Goal: Task Accomplishment & Management: Complete application form

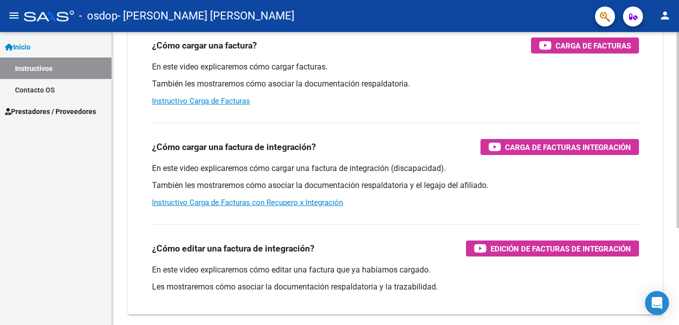
scroll to position [46, 0]
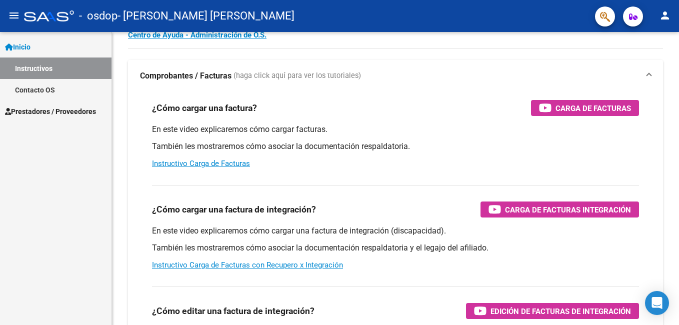
click at [59, 113] on span "Prestadores / Proveedores" at bounding box center [50, 111] width 91 height 11
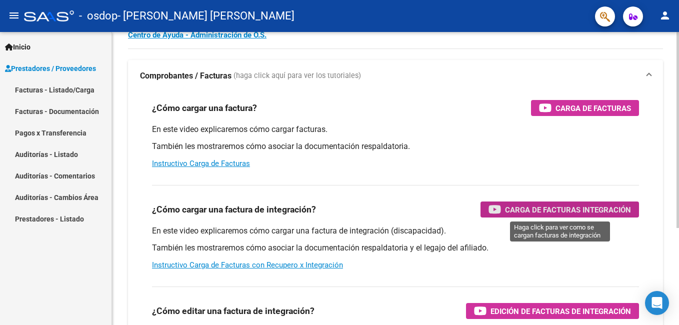
click at [496, 208] on icon "button" at bounding box center [495, 210] width 13 height 12
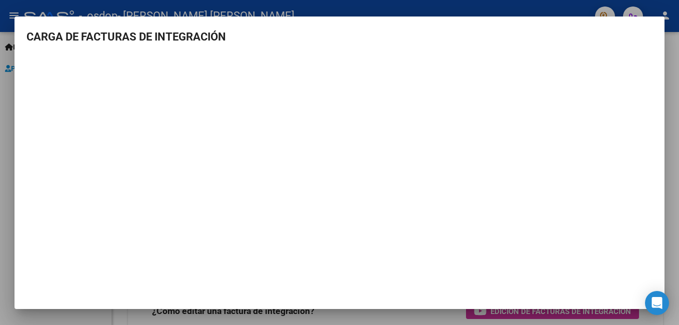
click at [412, 7] on div at bounding box center [339, 162] width 679 height 325
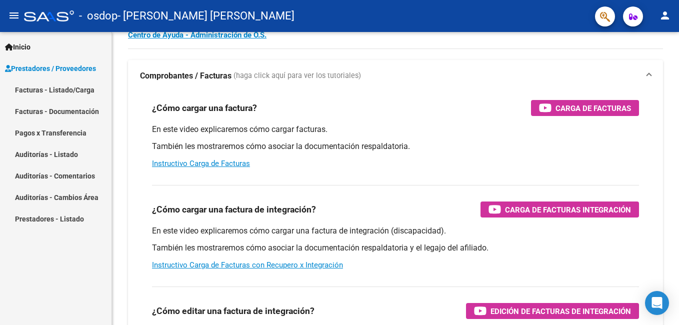
click at [68, 132] on link "Pagos x Transferencia" at bounding box center [56, 133] width 112 height 22
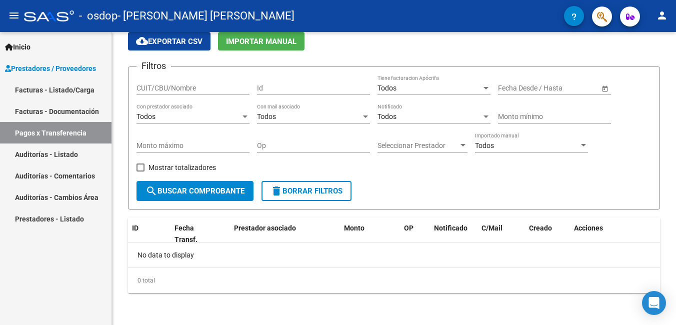
scroll to position [42, 0]
drag, startPoint x: 49, startPoint y: 86, endPoint x: 91, endPoint y: 83, distance: 41.6
click at [49, 86] on link "Facturas - Listado/Carga" at bounding box center [56, 90] width 112 height 22
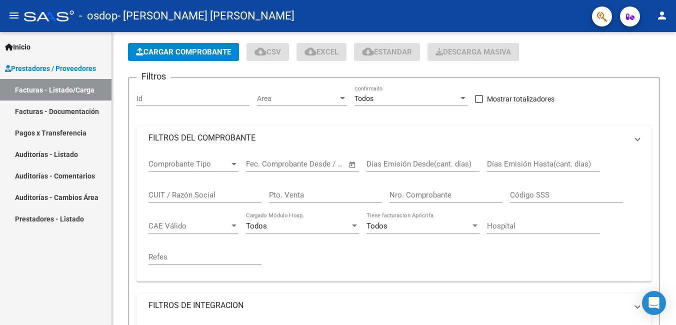
scroll to position [46, 0]
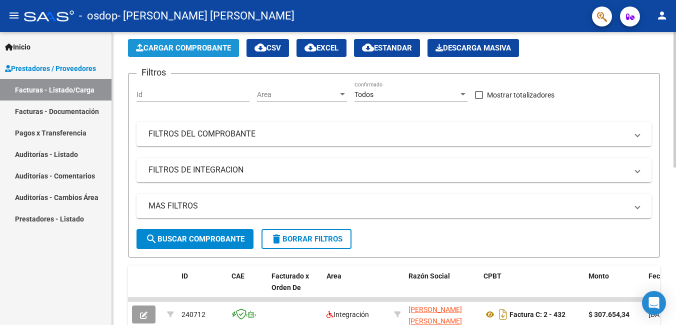
click at [179, 48] on span "Cargar Comprobante" at bounding box center [183, 48] width 95 height 9
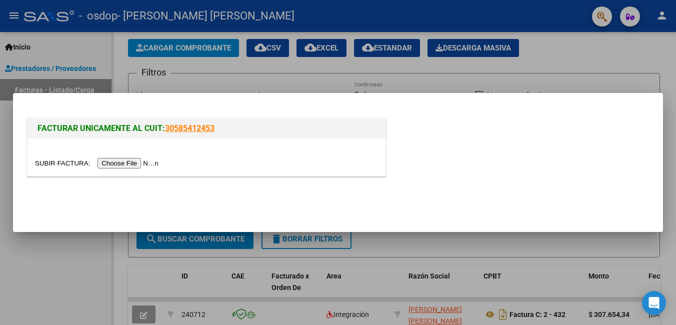
click at [147, 159] on input "file" at bounding box center [98, 163] width 127 height 11
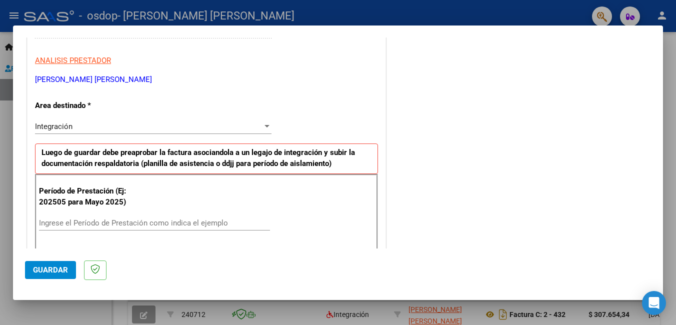
scroll to position [200, 0]
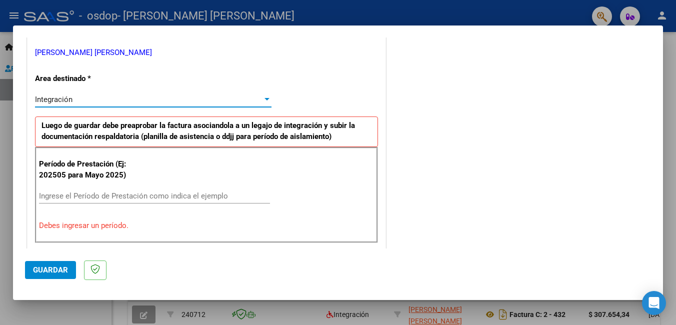
click at [121, 102] on div "Integración" at bounding box center [149, 99] width 228 height 9
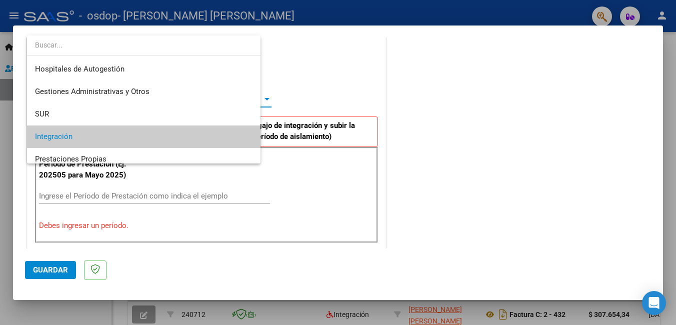
scroll to position [38, 0]
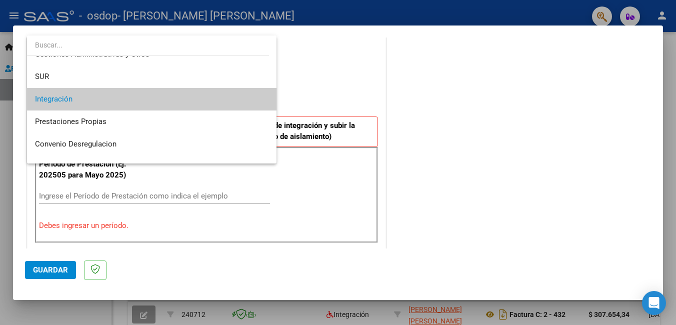
click at [120, 102] on span "Integración" at bounding box center [152, 99] width 234 height 23
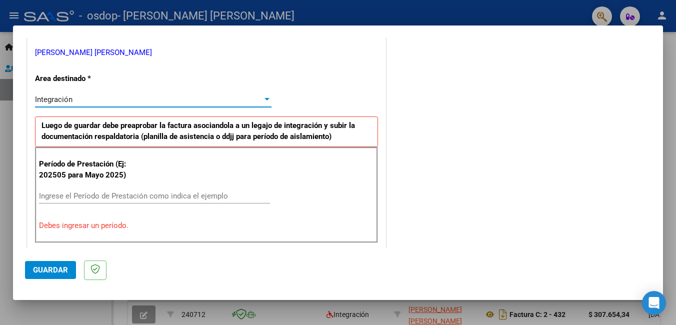
click at [120, 194] on input "Ingrese el Período de Prestación como indica el ejemplo" at bounding box center [154, 196] width 231 height 9
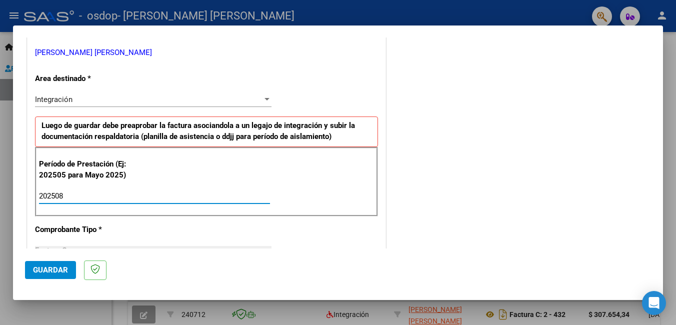
type input "202508"
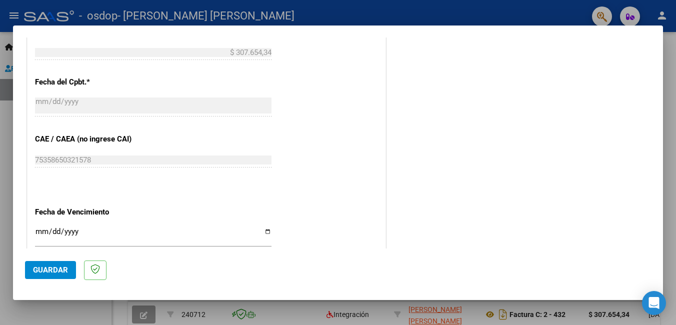
scroll to position [600, 0]
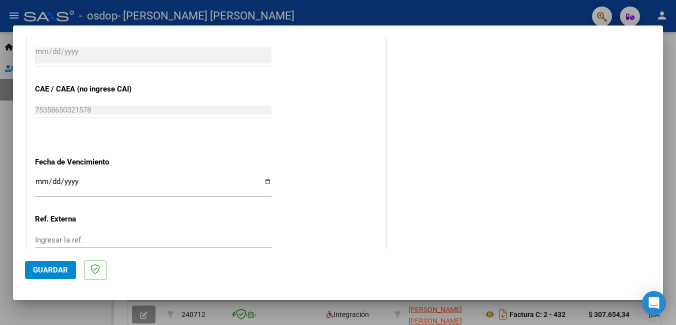
click at [266, 182] on input "Ingresar la fecha" at bounding box center [153, 186] width 237 height 16
type input "[DATE]"
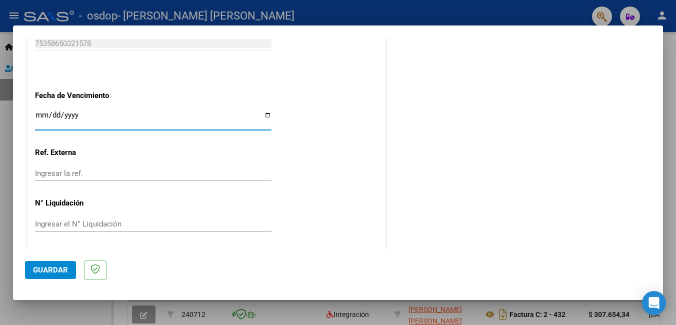
scroll to position [669, 0]
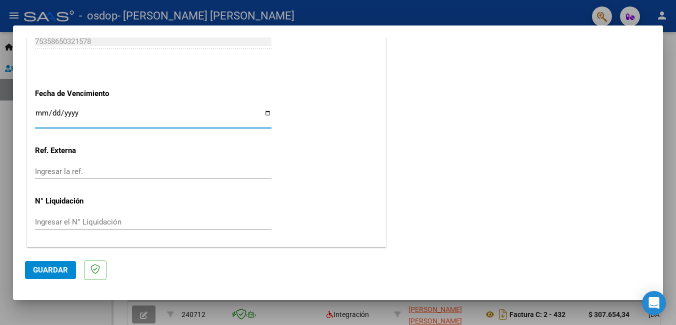
click at [59, 273] on span "Guardar" at bounding box center [50, 270] width 35 height 9
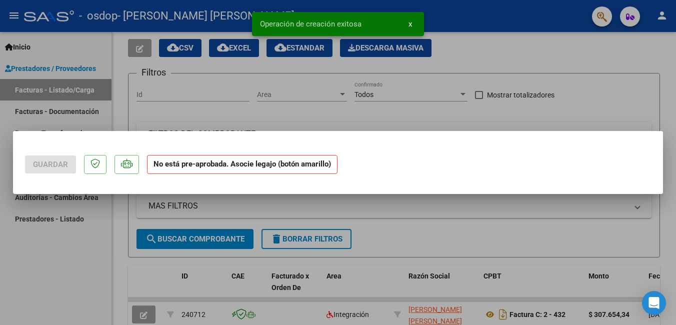
scroll to position [0, 0]
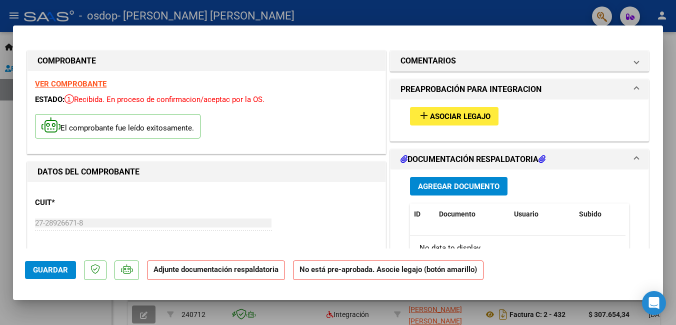
click at [464, 111] on button "add Asociar Legajo" at bounding box center [454, 116] width 89 height 19
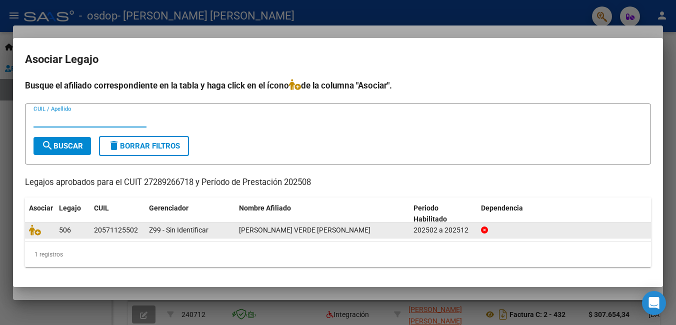
click at [64, 232] on span "506" at bounding box center [65, 230] width 12 height 8
click at [107, 228] on div "20571125502" at bounding box center [116, 231] width 44 height 12
click at [108, 228] on div "20571125502" at bounding box center [116, 231] width 44 height 12
drag, startPoint x: 108, startPoint y: 228, endPoint x: 80, endPoint y: 228, distance: 28.0
click at [80, 228] on div "506" at bounding box center [72, 231] width 27 height 12
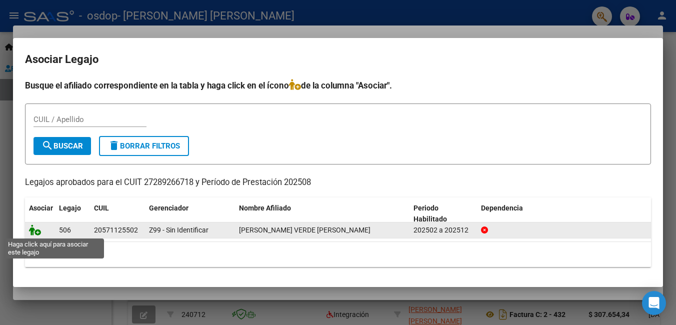
click at [36, 229] on icon at bounding box center [35, 230] width 12 height 11
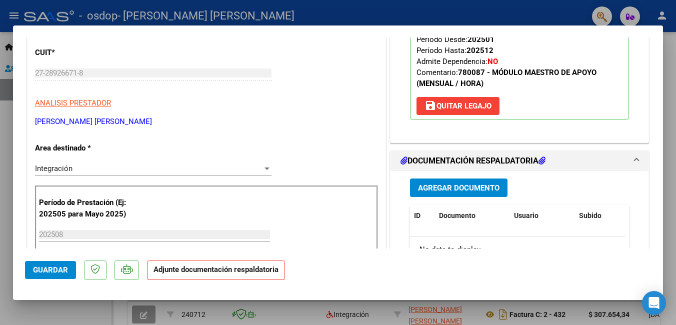
scroll to position [200, 0]
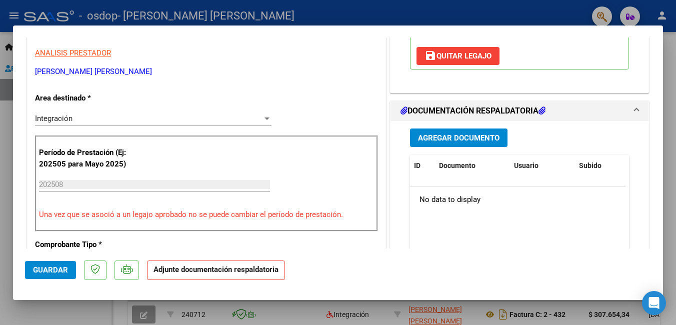
click at [470, 134] on span "Agregar Documento" at bounding box center [459, 138] width 82 height 9
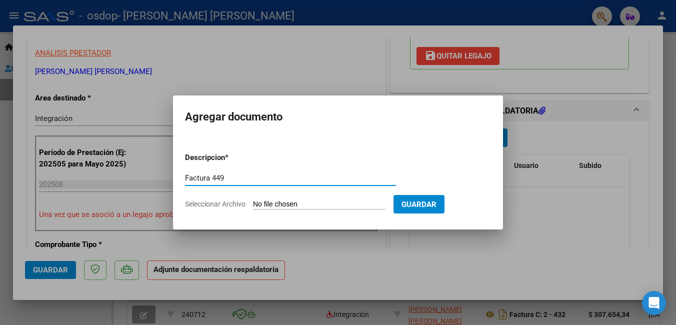
type input "Factura 449"
click at [297, 203] on input "Seleccionar Archivo" at bounding box center [319, 205] width 133 height 10
type input "C:\fakepath\27289266718_011_00002_00000449.pdf"
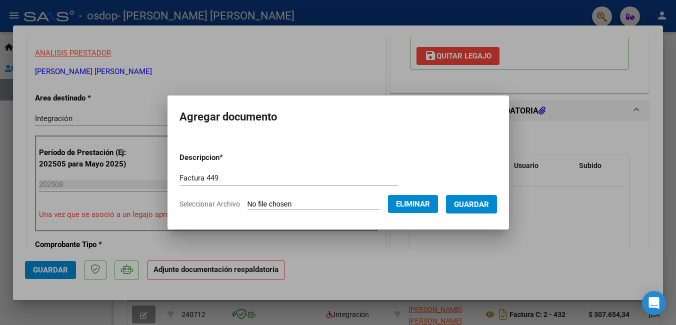
click at [489, 207] on span "Guardar" at bounding box center [471, 204] width 35 height 9
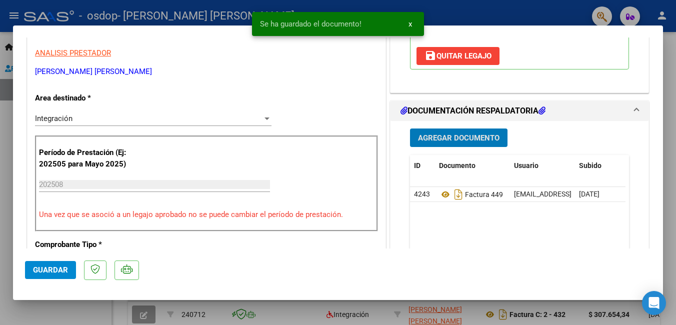
click at [450, 134] on span "Agregar Documento" at bounding box center [459, 138] width 82 height 9
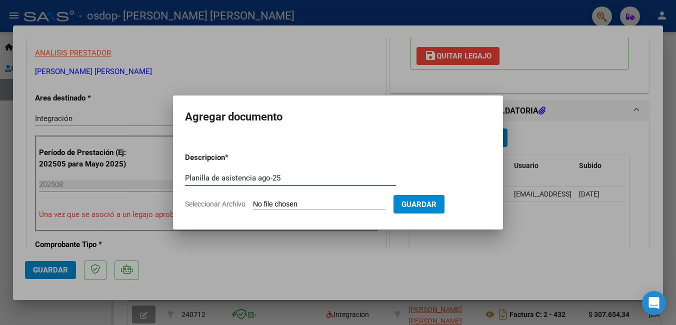
type input "Planilla de asistencia ago-25"
click at [297, 204] on input "Seleccionar Archivo" at bounding box center [319, 205] width 133 height 10
type input "C:\fakepath\PLANILLA DE ASISTENCIA AGOSTO 2025 [PERSON_NAME].pdf"
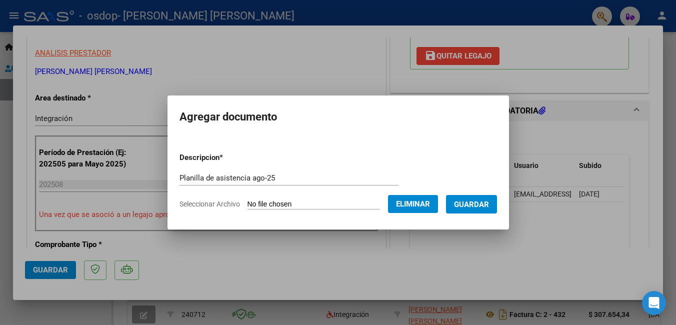
click at [481, 200] on span "Guardar" at bounding box center [471, 204] width 35 height 9
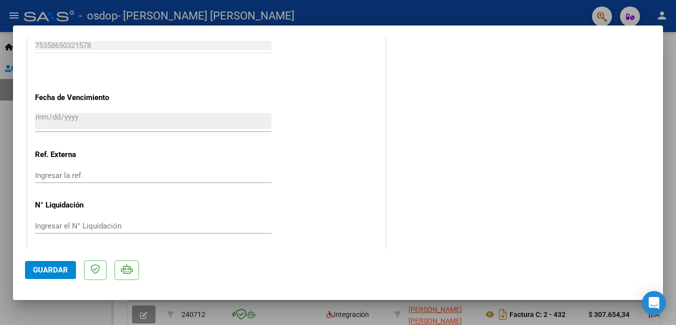
scroll to position [684, 0]
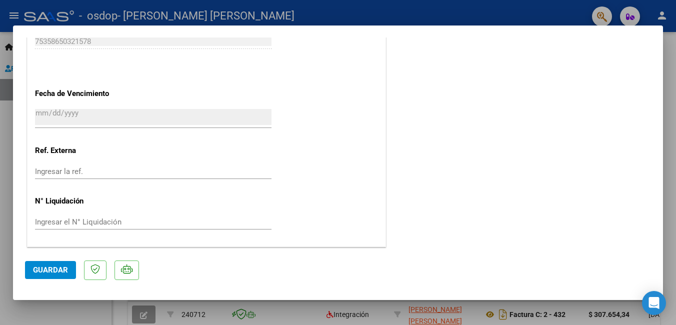
click at [63, 269] on span "Guardar" at bounding box center [50, 270] width 35 height 9
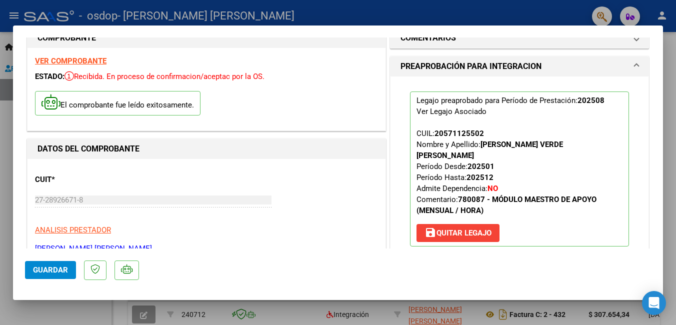
scroll to position [0, 0]
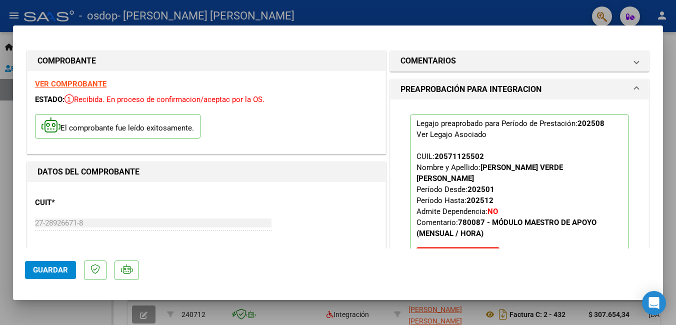
click at [54, 271] on span "Guardar" at bounding box center [50, 270] width 35 height 9
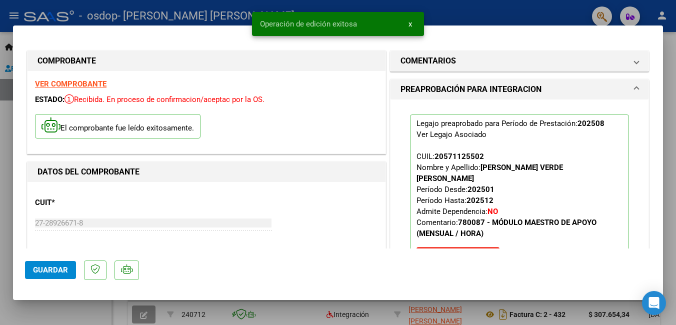
click at [668, 157] on div at bounding box center [338, 162] width 676 height 325
type input "$ 0,00"
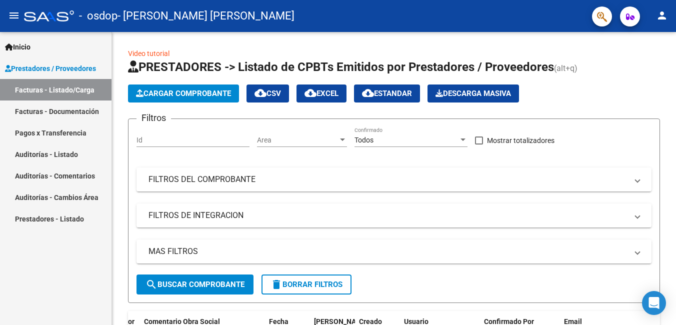
click at [66, 220] on link "Prestadores - Listado" at bounding box center [56, 219] width 112 height 22
